Goal: Information Seeking & Learning: Check status

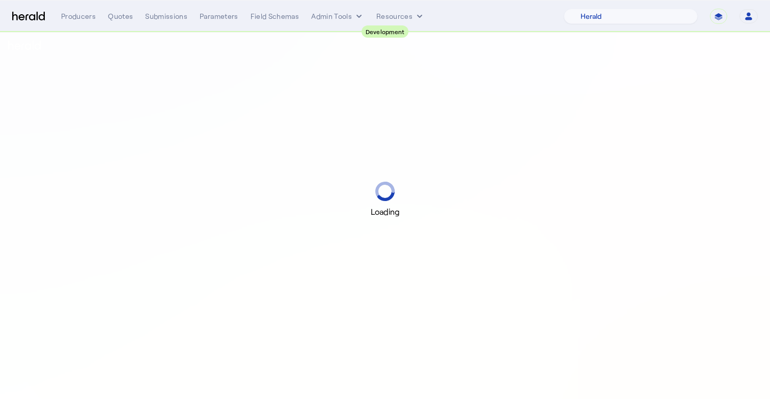
select select "pfm_2v8p_herald_api"
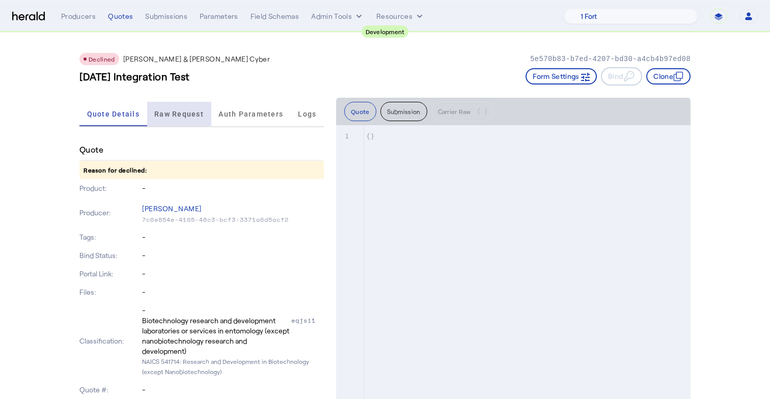
click at [194, 115] on span "Raw Request" at bounding box center [178, 114] width 49 height 7
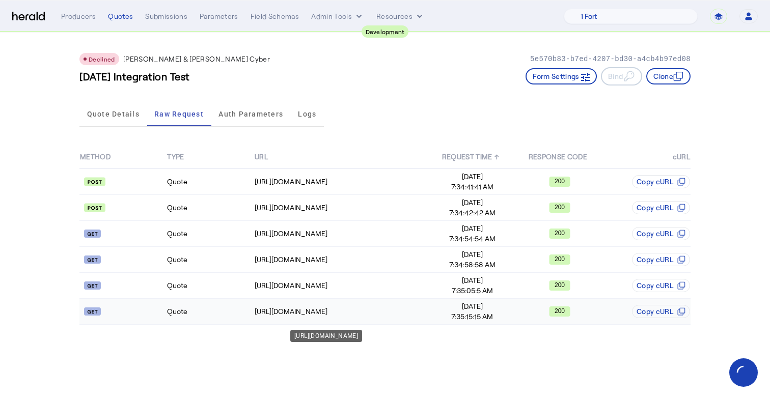
click at [396, 309] on div "https://cf-connect-api-sbox.cfins.com/cybp/v1/quotes/CFQ-77446Q2025.01/9233501" at bounding box center [342, 312] width 174 height 10
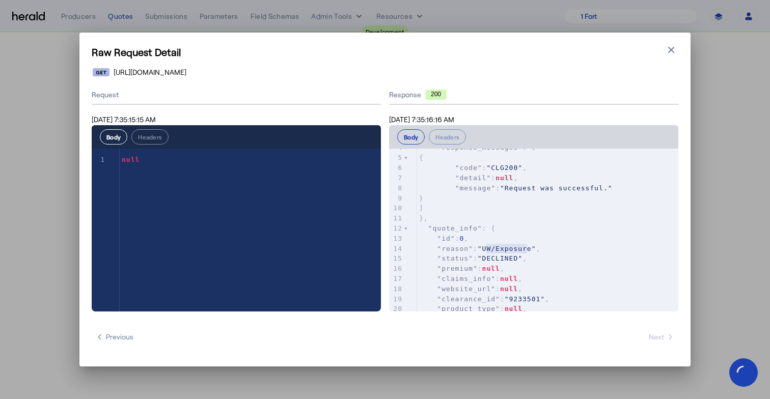
type textarea "**********"
drag, startPoint x: 485, startPoint y: 248, endPoint x: 530, endPoint y: 244, distance: 45.0
click at [531, 245] on span ""UW/Exposure"" at bounding box center [507, 249] width 59 height 8
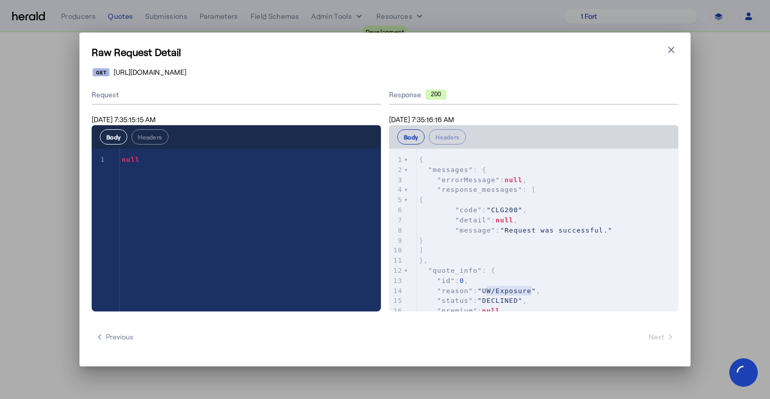
click at [35, 89] on div "**********" at bounding box center [385, 199] width 770 height 399
click at [672, 52] on icon "button" at bounding box center [671, 50] width 10 height 10
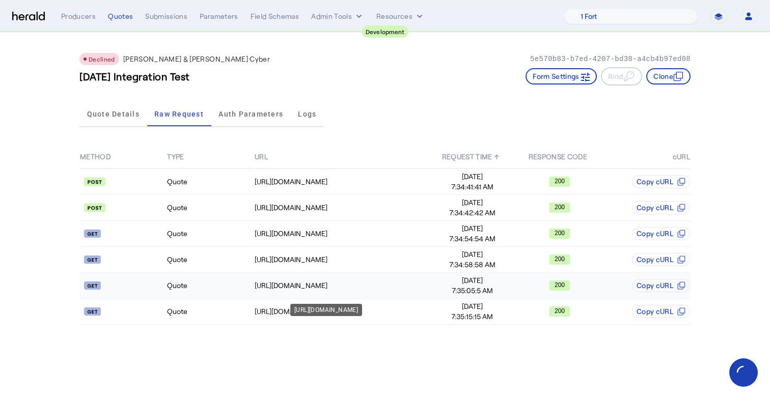
click at [369, 275] on td "https://cf-connect-api-sbox.cfins.com/cybp/v1/quotes/CFQ-77446Q2025.01/9233501" at bounding box center [341, 286] width 175 height 26
drag, startPoint x: 396, startPoint y: 284, endPoint x: 433, endPoint y: 285, distance: 36.7
click at [433, 285] on tr "Quote https://cf-connect-api-sbox.cfins.com/cybp/v1/quotes/CFQ-77446Q2025.01/92…" at bounding box center [384, 286] width 611 height 26
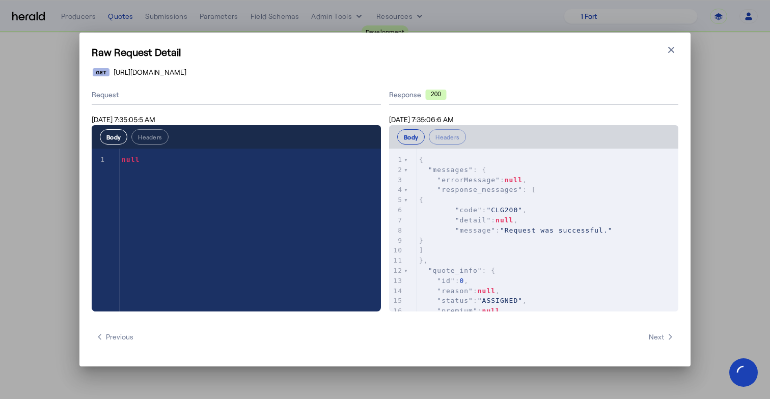
drag, startPoint x: 238, startPoint y: 74, endPoint x: 399, endPoint y: 72, distance: 161.0
click at [399, 72] on div "https://cf-connect-api-sbox.cfins.com/cybp/v1/quotes/CFQ-77446Q2025.01/9233501" at bounding box center [386, 72] width 586 height 10
copy span "cybp/v1/quotes/CFQ-77446Q2025.01/9233501"
click at [668, 50] on icon "button" at bounding box center [671, 50] width 10 height 10
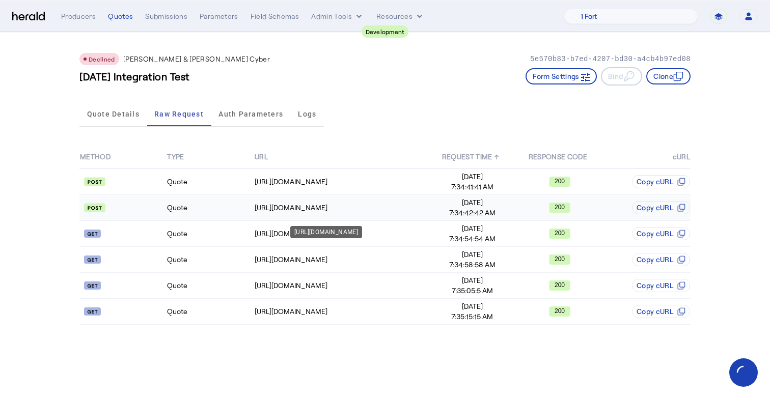
click at [297, 205] on div "[URL][DOMAIN_NAME]" at bounding box center [342, 208] width 174 height 10
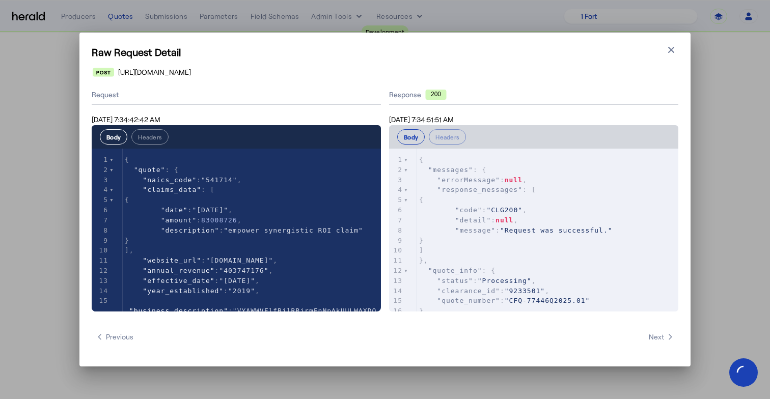
scroll to position [41, 0]
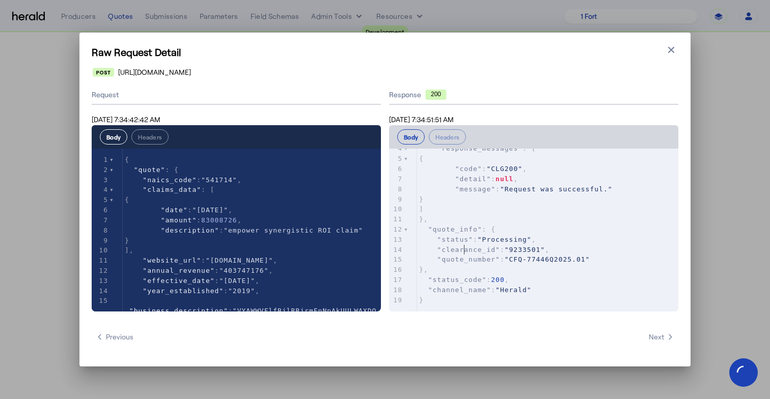
click at [466, 248] on span ""clearance_id"" at bounding box center [468, 250] width 63 height 8
type textarea "**********"
click at [466, 248] on span ""clearance_id"" at bounding box center [468, 250] width 63 height 8
type textarea "**********"
drag, startPoint x: 442, startPoint y: 260, endPoint x: 497, endPoint y: 261, distance: 55.0
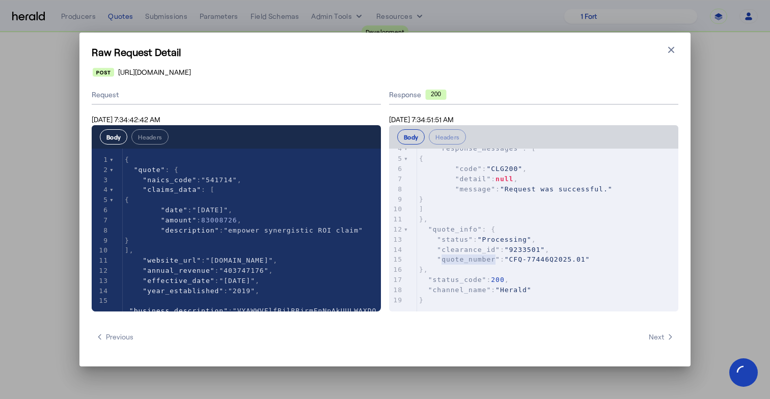
click at [497, 261] on span ""quote_number"" at bounding box center [468, 260] width 63 height 8
click at [672, 51] on icon "button" at bounding box center [671, 50] width 6 height 6
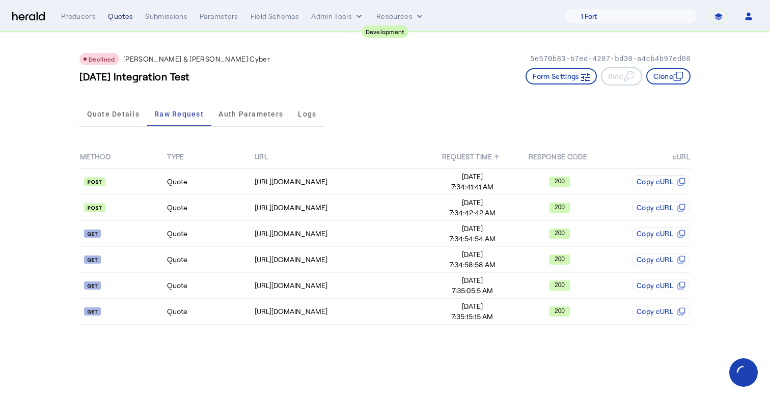
click at [120, 16] on div "Quotes" at bounding box center [120, 16] width 25 height 10
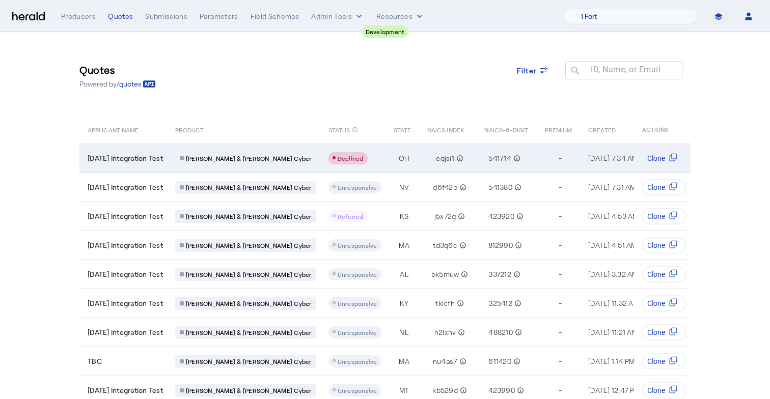
click at [157, 165] on td "[DATE] Integration Test" at bounding box center [123, 158] width 88 height 29
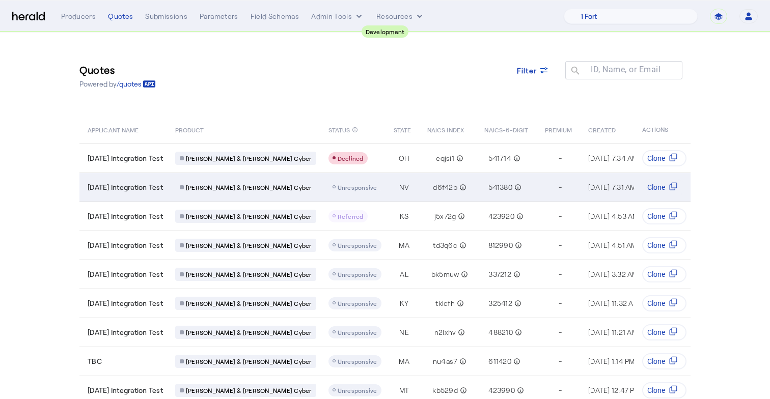
click at [329, 181] on div "Table view of all quotes submitted by your platform" at bounding box center [355, 187] width 53 height 12
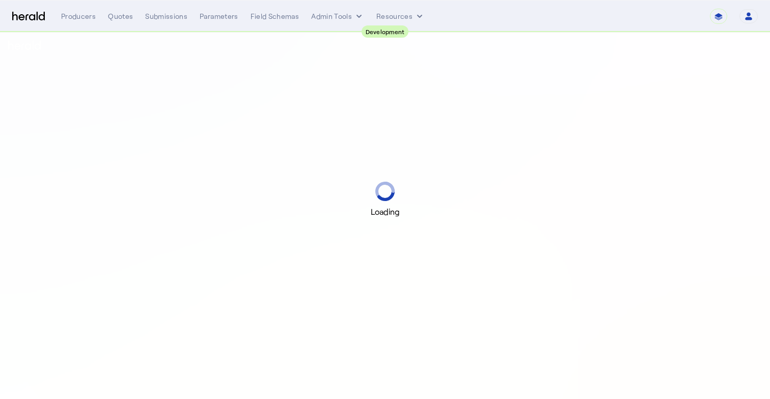
select select "pfm_2v8p_herald_api"
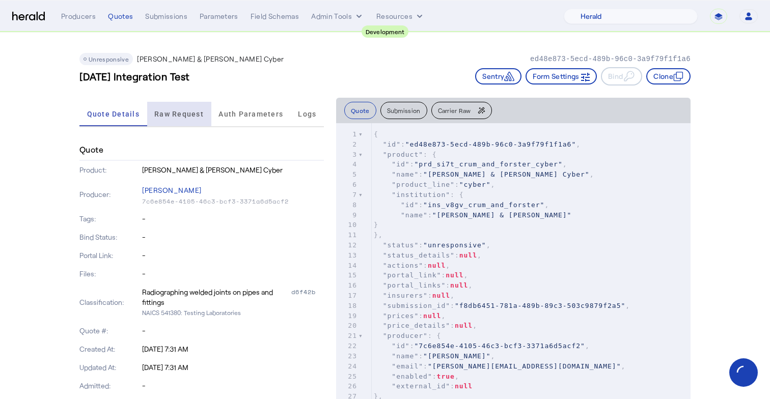
click at [186, 107] on span "Raw Request" at bounding box center [178, 114] width 49 height 24
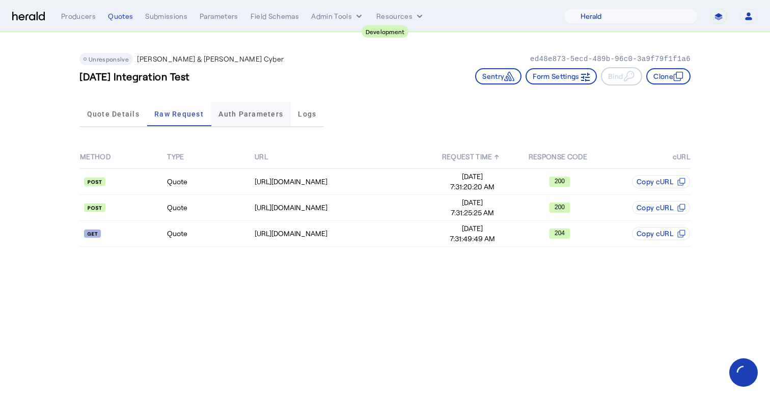
click at [246, 115] on span "Auth Parameters" at bounding box center [251, 114] width 65 height 7
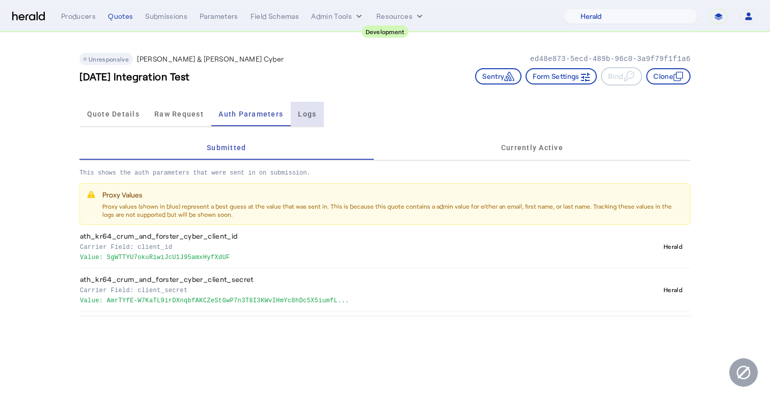
click at [309, 116] on span "Logs" at bounding box center [307, 114] width 18 height 7
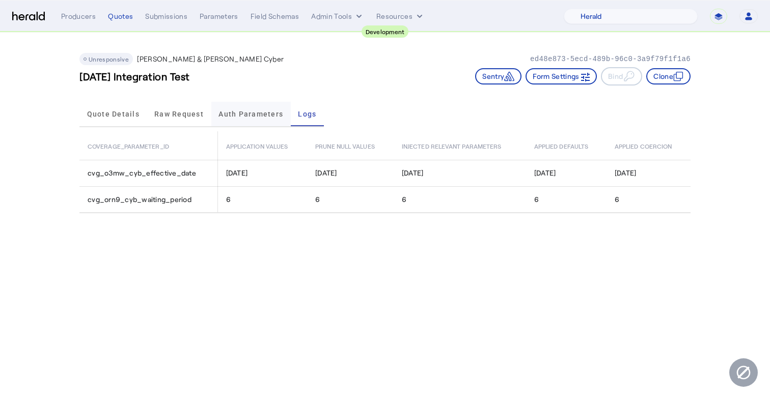
click at [257, 114] on span "Auth Parameters" at bounding box center [251, 114] width 65 height 7
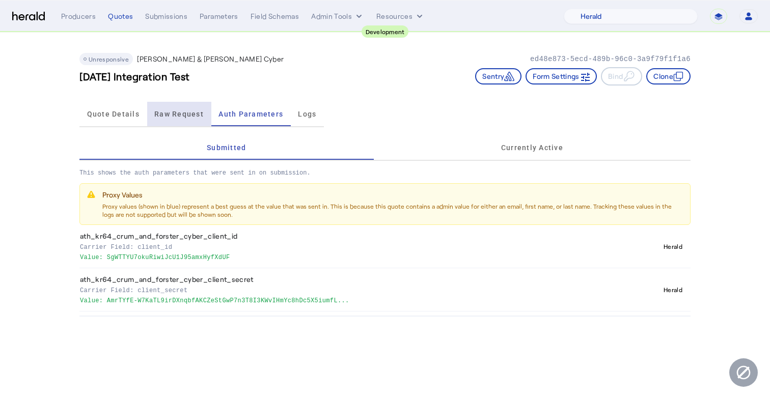
click at [199, 116] on span "Raw Request" at bounding box center [178, 114] width 49 height 7
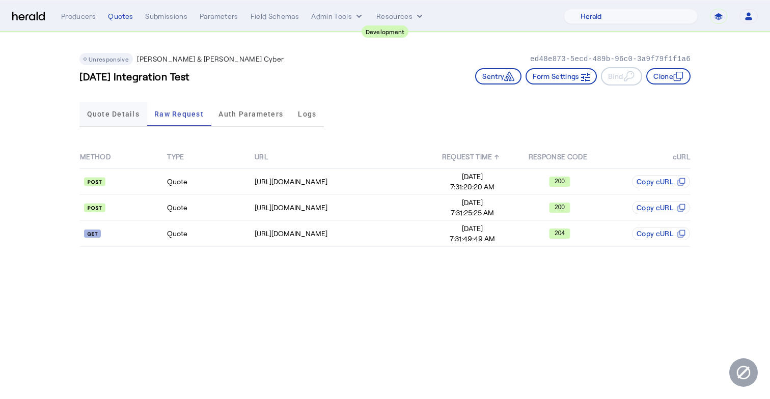
click at [115, 119] on span "Quote Details" at bounding box center [113, 114] width 52 height 24
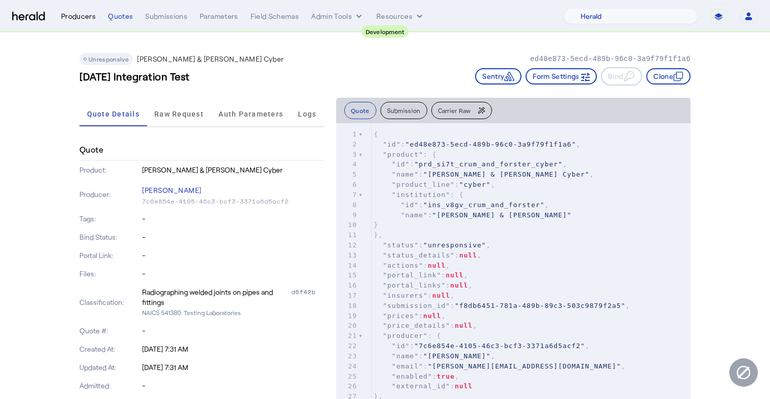
click at [74, 18] on div "Producers" at bounding box center [78, 16] width 35 height 10
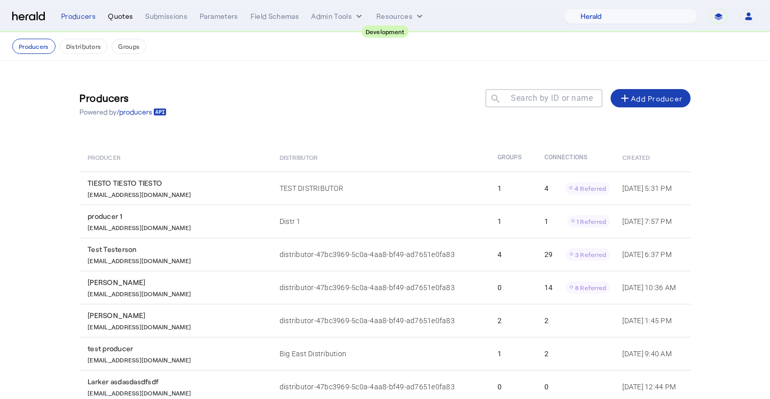
click at [115, 15] on div "Quotes" at bounding box center [120, 16] width 25 height 10
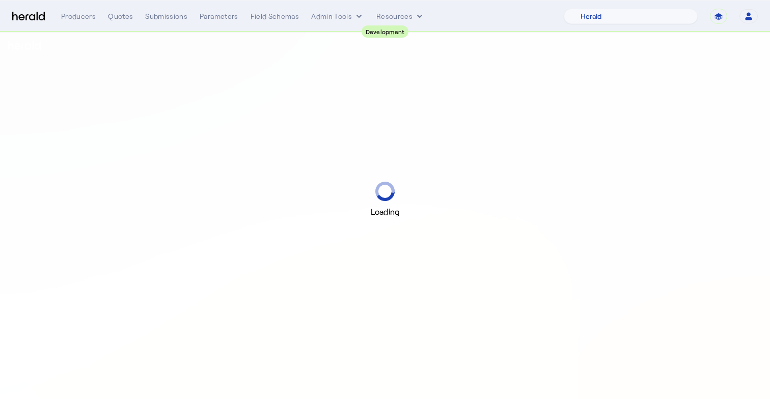
select select "pfm_2v8p_herald_api"
